Goal: Complete application form

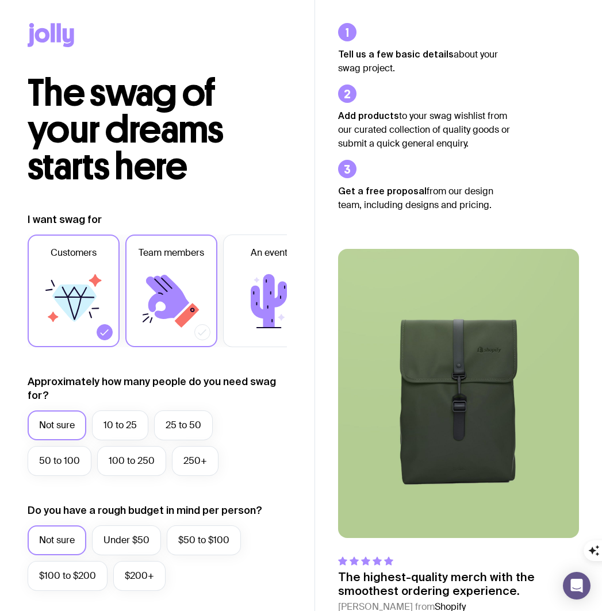
click at [154, 259] on span "Team members" at bounding box center [171, 253] width 66 height 14
click at [0, 0] on input "Team members" at bounding box center [0, 0] width 0 height 0
click at [37, 281] on label "Customers" at bounding box center [74, 290] width 92 height 113
click at [0, 0] on input "Customers" at bounding box center [0, 0] width 0 height 0
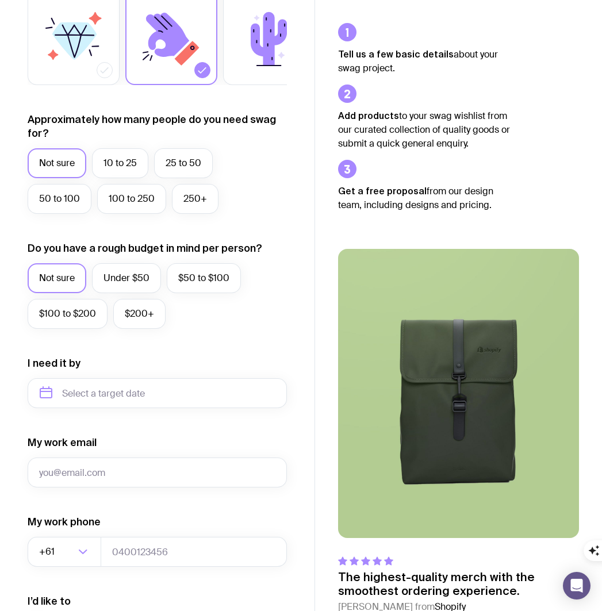
scroll to position [260, 0]
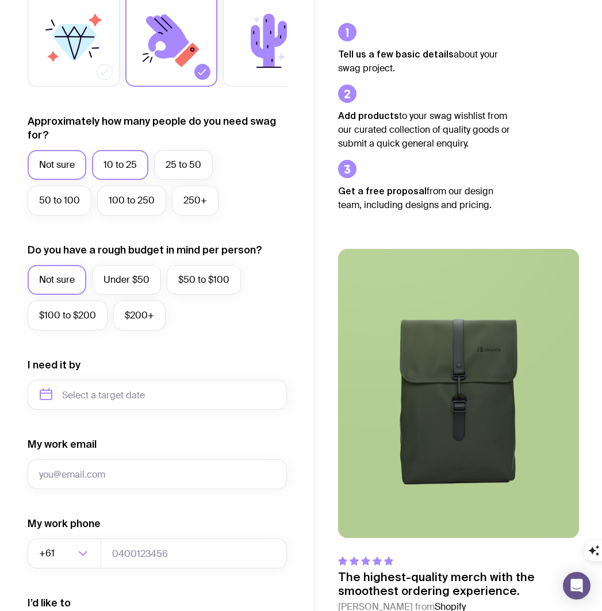
click at [123, 168] on label "10 to 25" at bounding box center [120, 165] width 56 height 30
click at [0, 0] on input "10 to 25" at bounding box center [0, 0] width 0 height 0
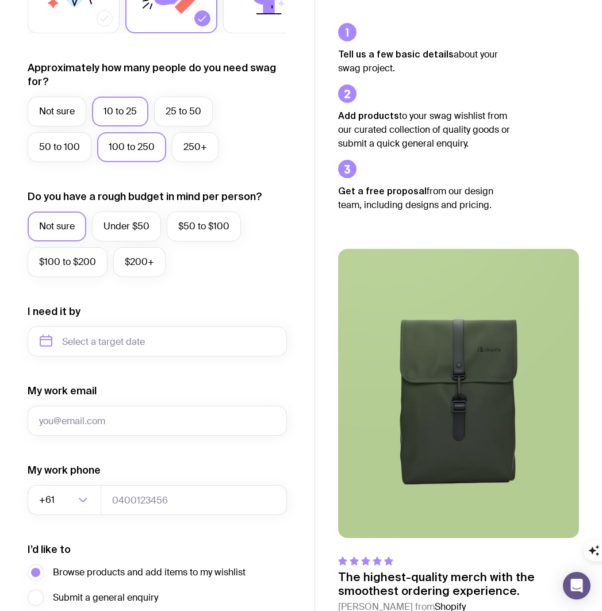
scroll to position [365, 0]
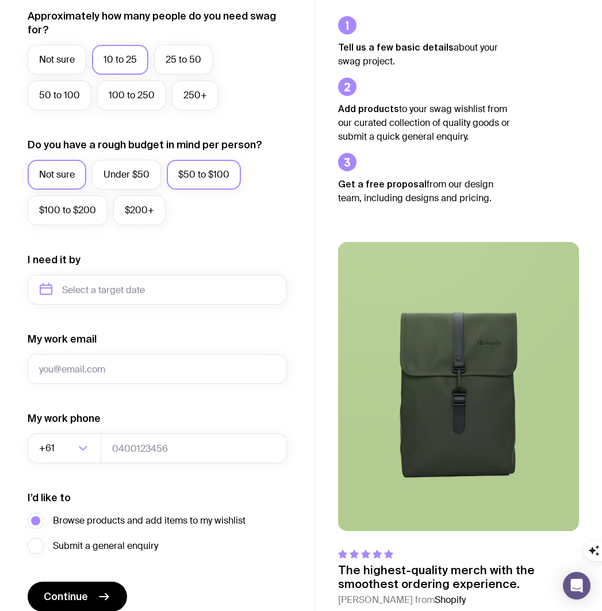
click at [178, 176] on label "$50 to $100" at bounding box center [204, 175] width 74 height 30
click at [0, 0] on input "$50 to $100" at bounding box center [0, 0] width 0 height 0
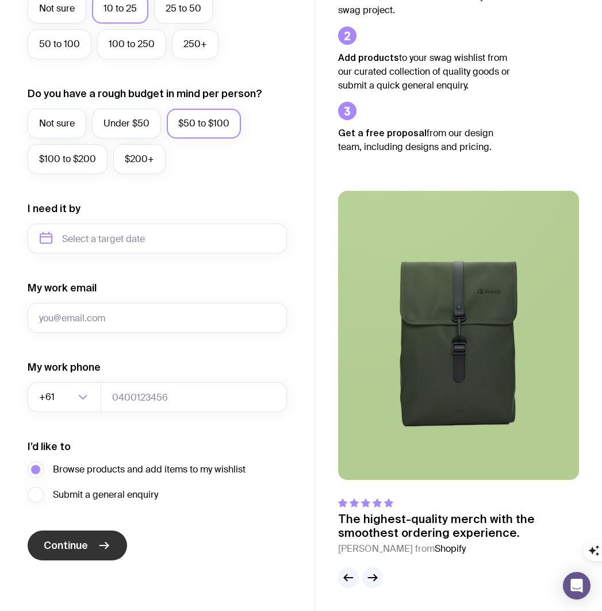
click at [106, 548] on icon "submit" at bounding box center [104, 545] width 14 height 14
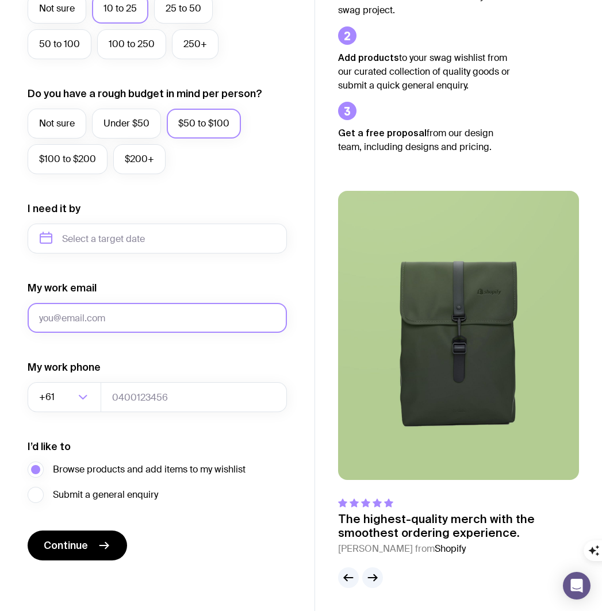
click at [139, 310] on input "My work email" at bounding box center [157, 318] width 259 height 30
type input "[EMAIL_ADDRESS][DOMAIN_NAME]"
type input "0432171168"
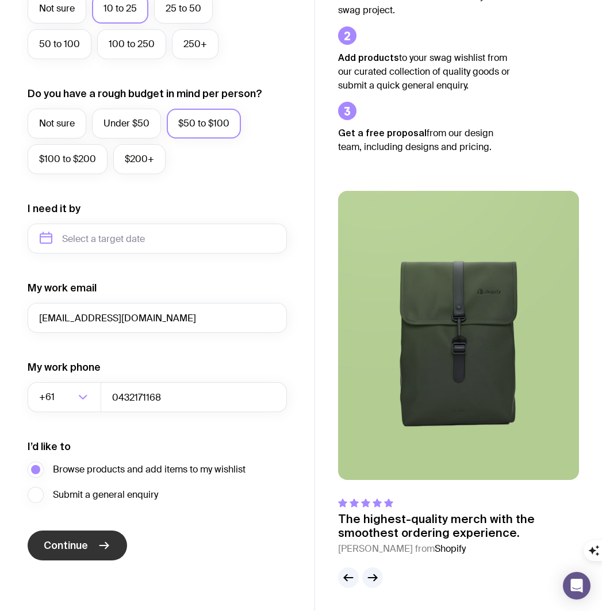
click at [111, 543] on button "Continue" at bounding box center [77, 545] width 99 height 30
